Goal: Transaction & Acquisition: Purchase product/service

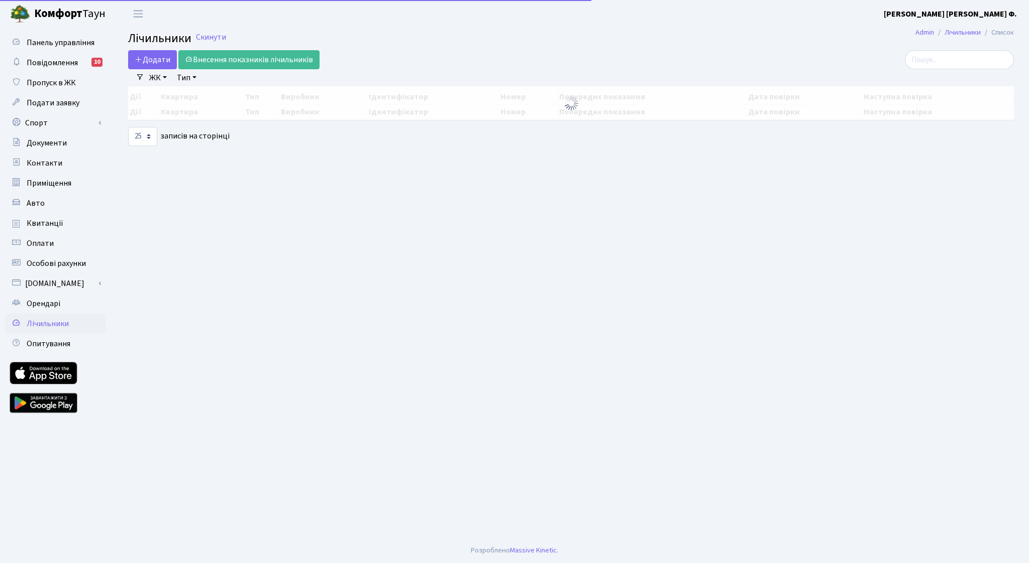
select select "25"
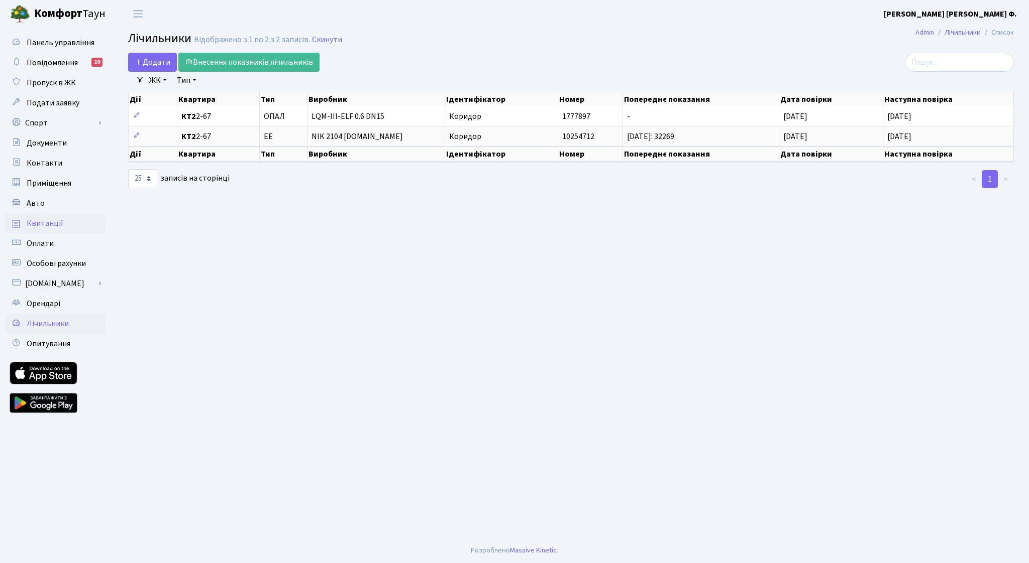
click at [47, 225] on span "Квитанції" at bounding box center [45, 223] width 37 height 11
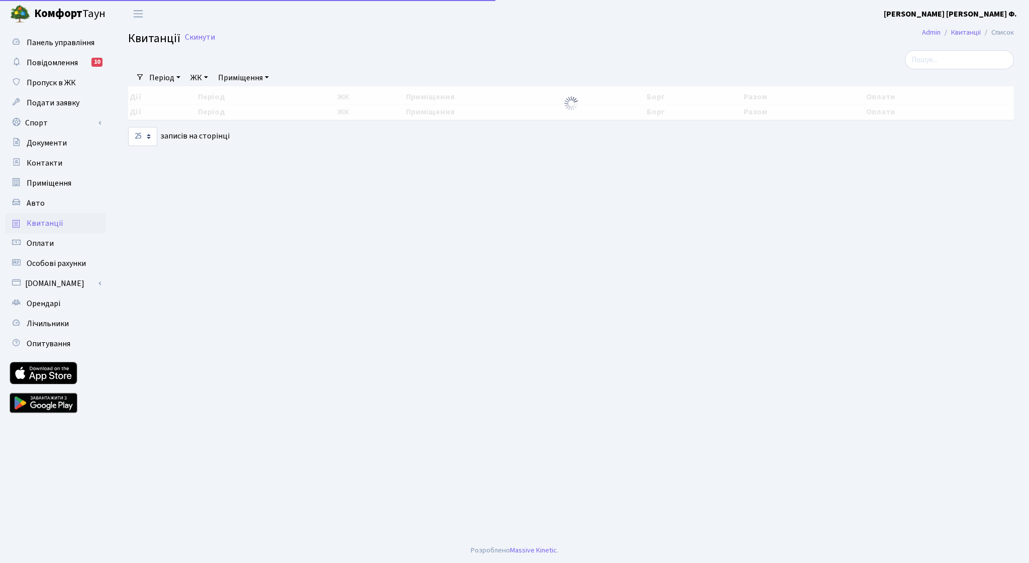
select select "25"
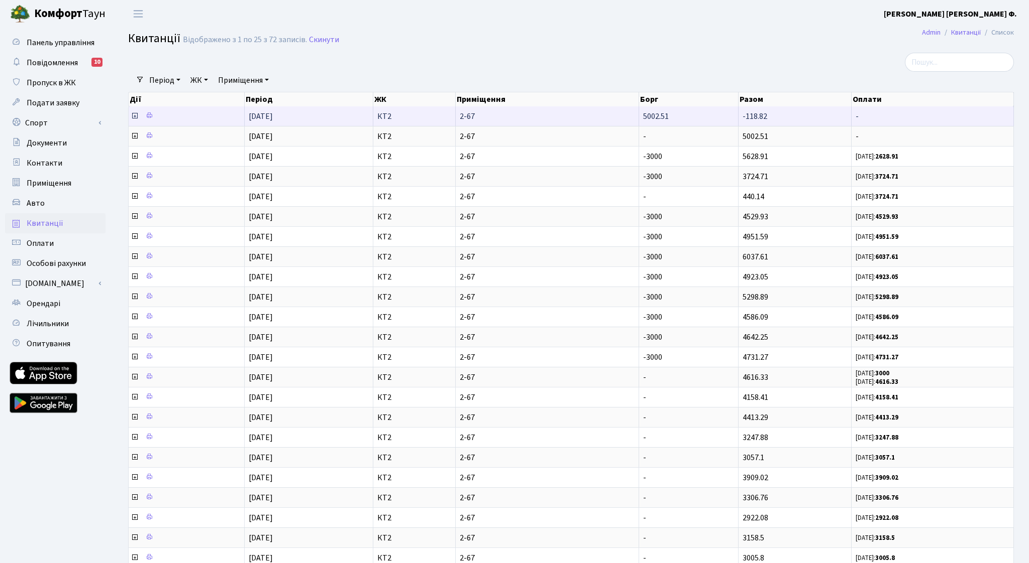
click at [133, 120] on icon at bounding box center [135, 116] width 8 height 8
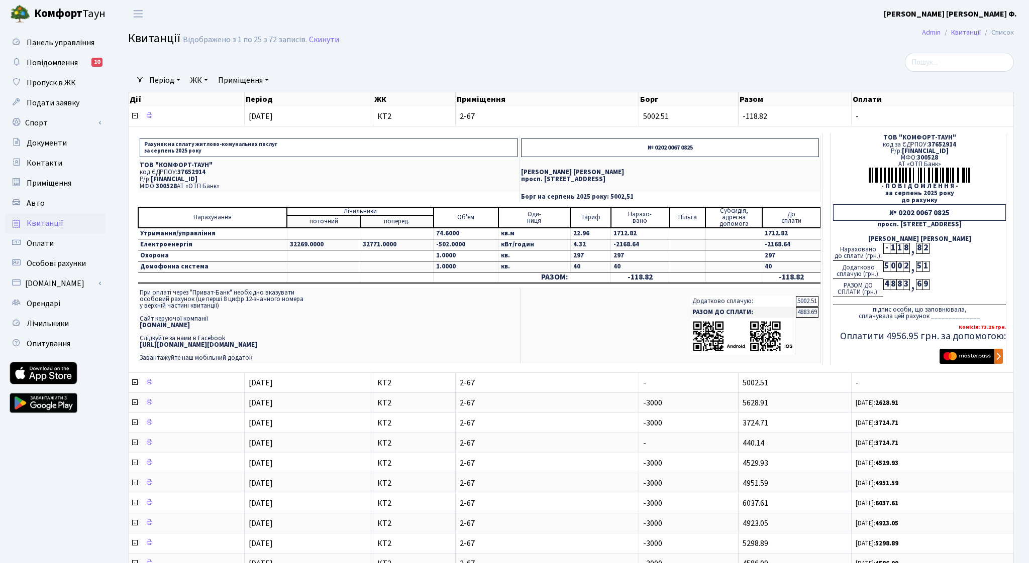
click at [957, 361] on img "submit" at bounding box center [970, 356] width 63 height 15
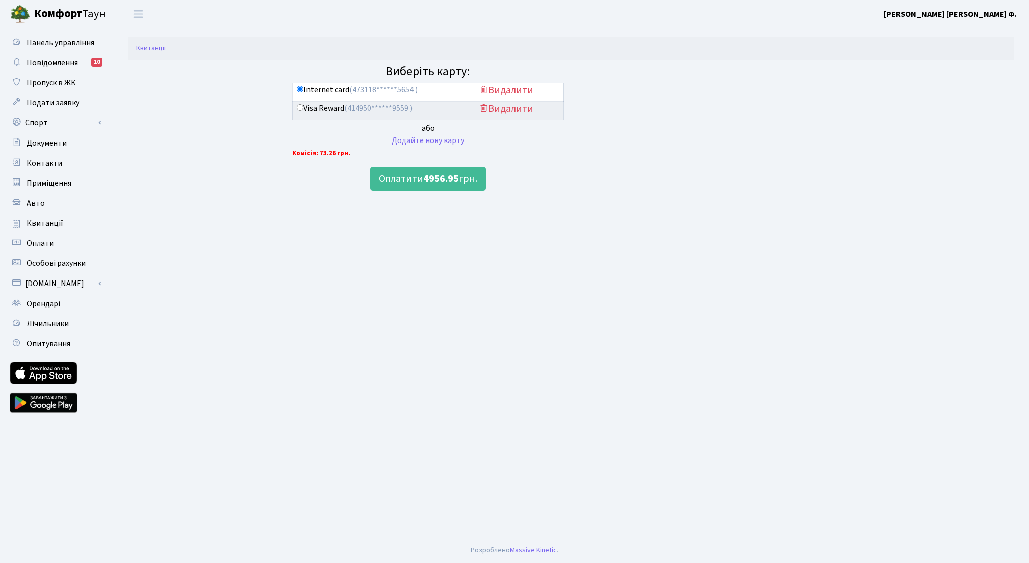
click at [301, 109] on input "Visa Reward (414950******9559 )" at bounding box center [300, 107] width 7 height 7
radio input "true"
click at [406, 182] on button "Оплатити 4956.95 грн." at bounding box center [428, 179] width 116 height 24
